Goal: Task Accomplishment & Management: Complete application form

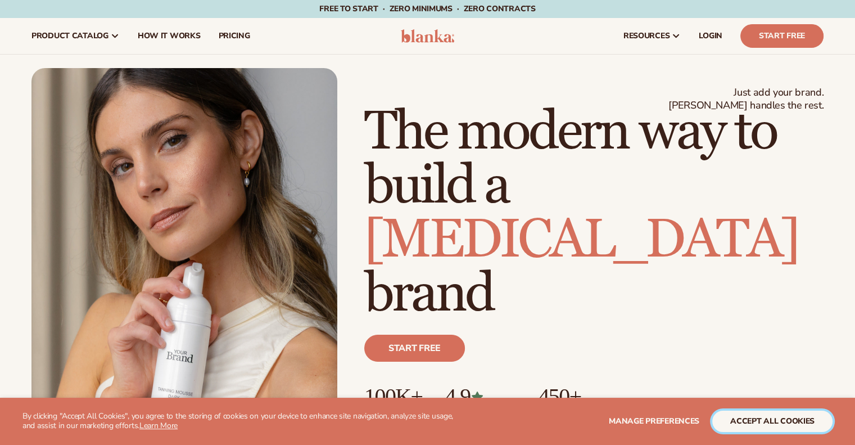
click at [777, 423] on button "accept all cookies" at bounding box center [773, 421] width 120 height 21
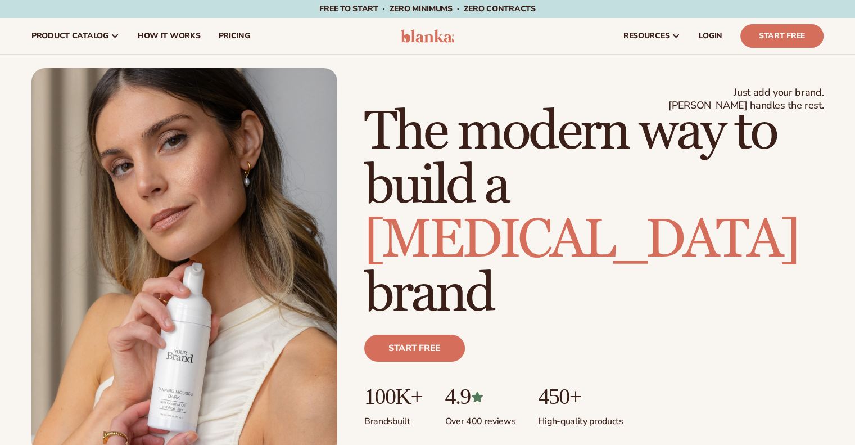
click at [430, 330] on div "Start free" at bounding box center [594, 352] width 460 height 63
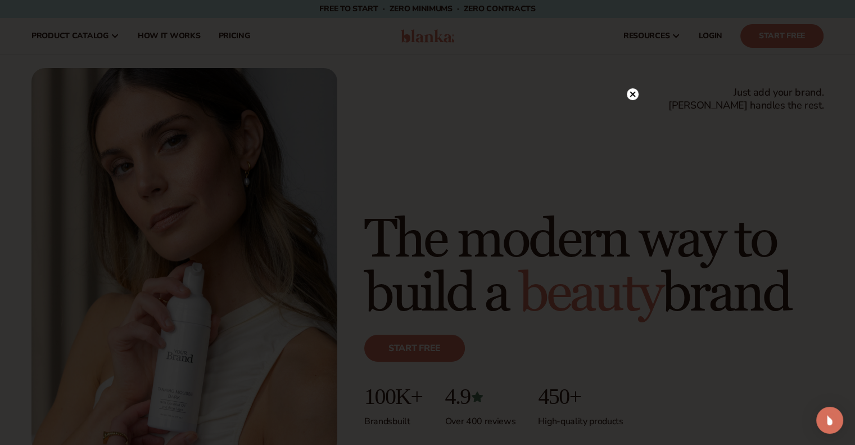
click at [704, 160] on div at bounding box center [427, 222] width 855 height 445
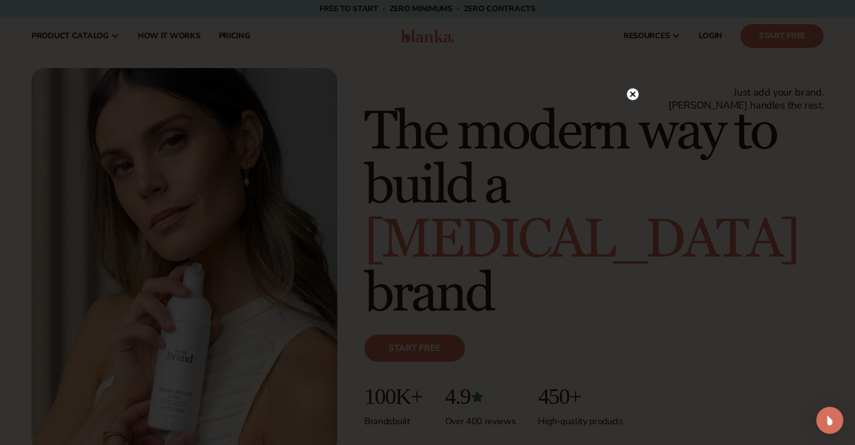
click at [627, 92] on icon at bounding box center [633, 94] width 12 height 12
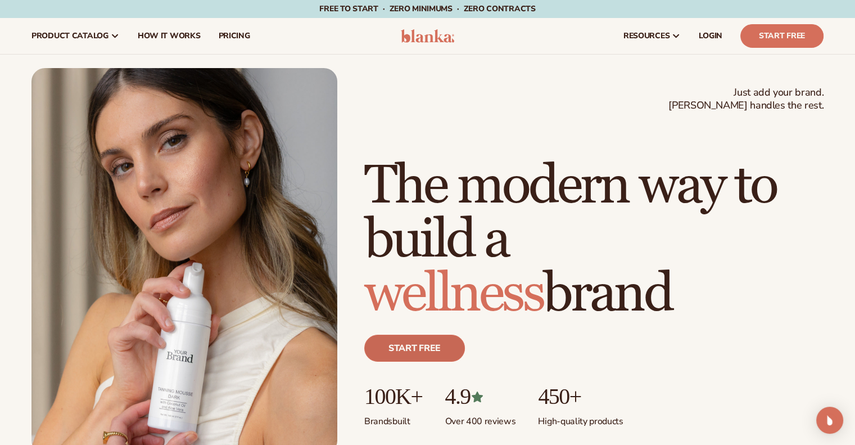
click at [433, 339] on link "Start free" at bounding box center [414, 348] width 101 height 27
